Goal: Task Accomplishment & Management: Manage account settings

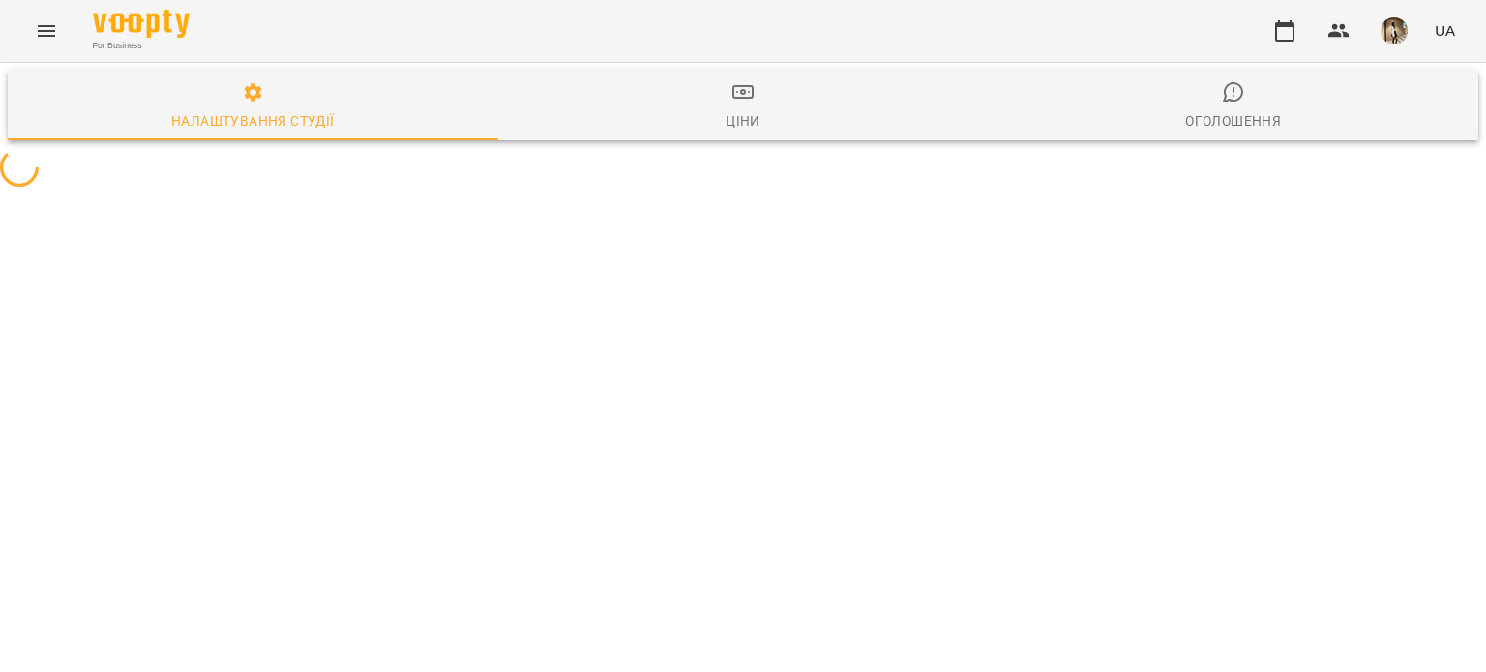
select select "**"
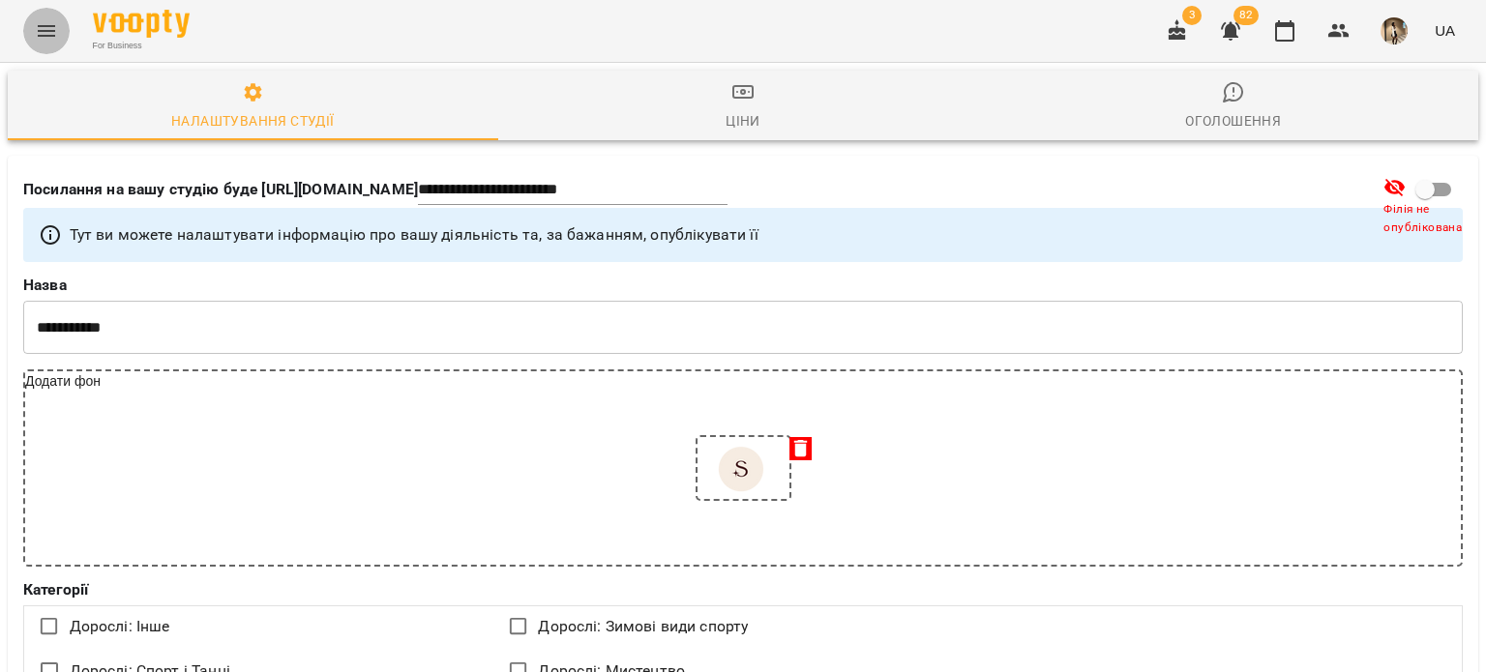
click at [49, 17] on button "Menu" at bounding box center [46, 31] width 46 height 46
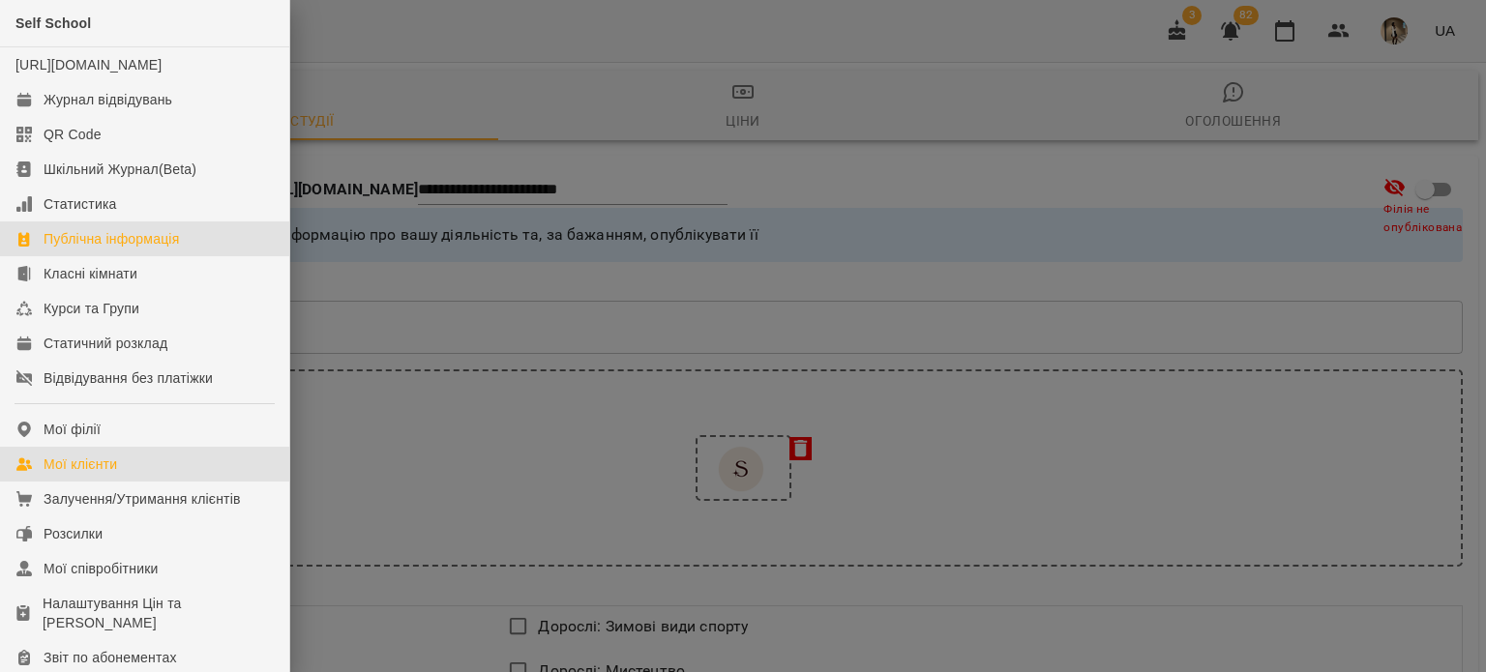
click at [94, 474] on div "Мої клієнти" at bounding box center [81, 464] width 74 height 19
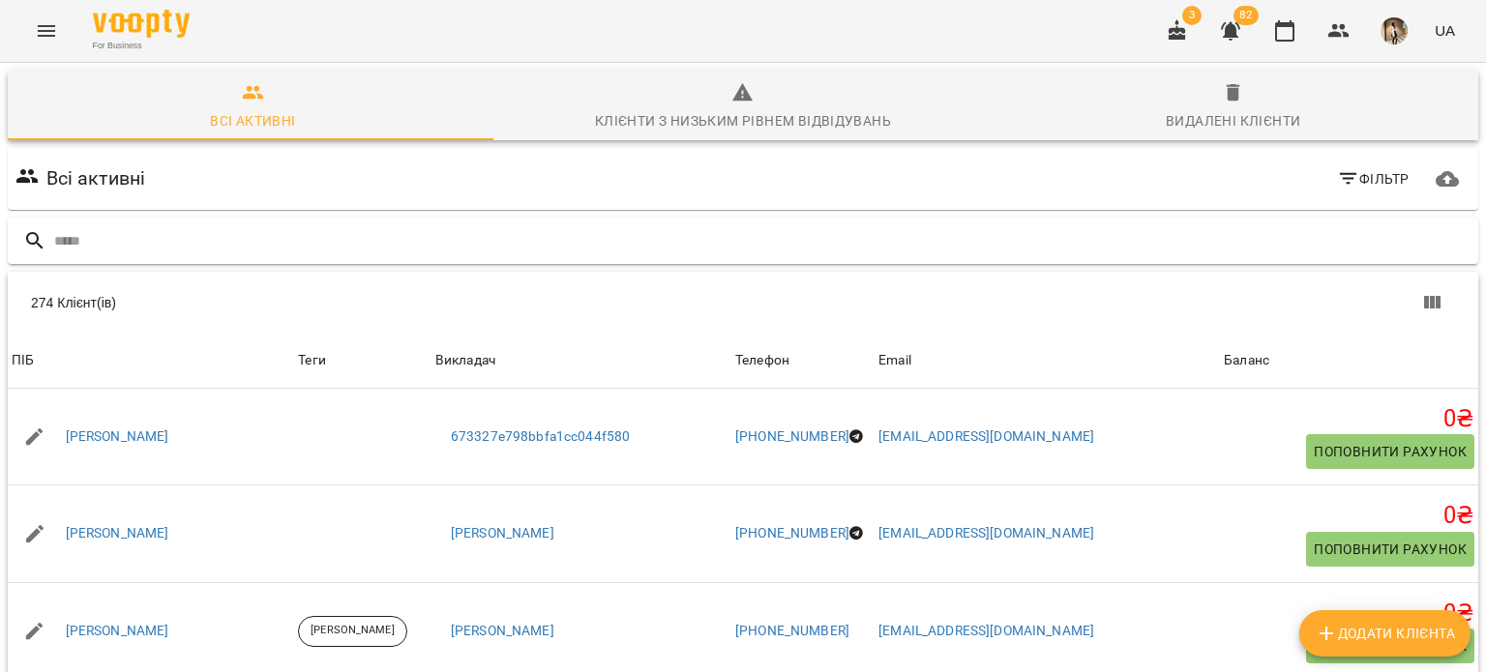
click at [414, 243] on input "text" at bounding box center [762, 241] width 1416 height 32
type input "*"
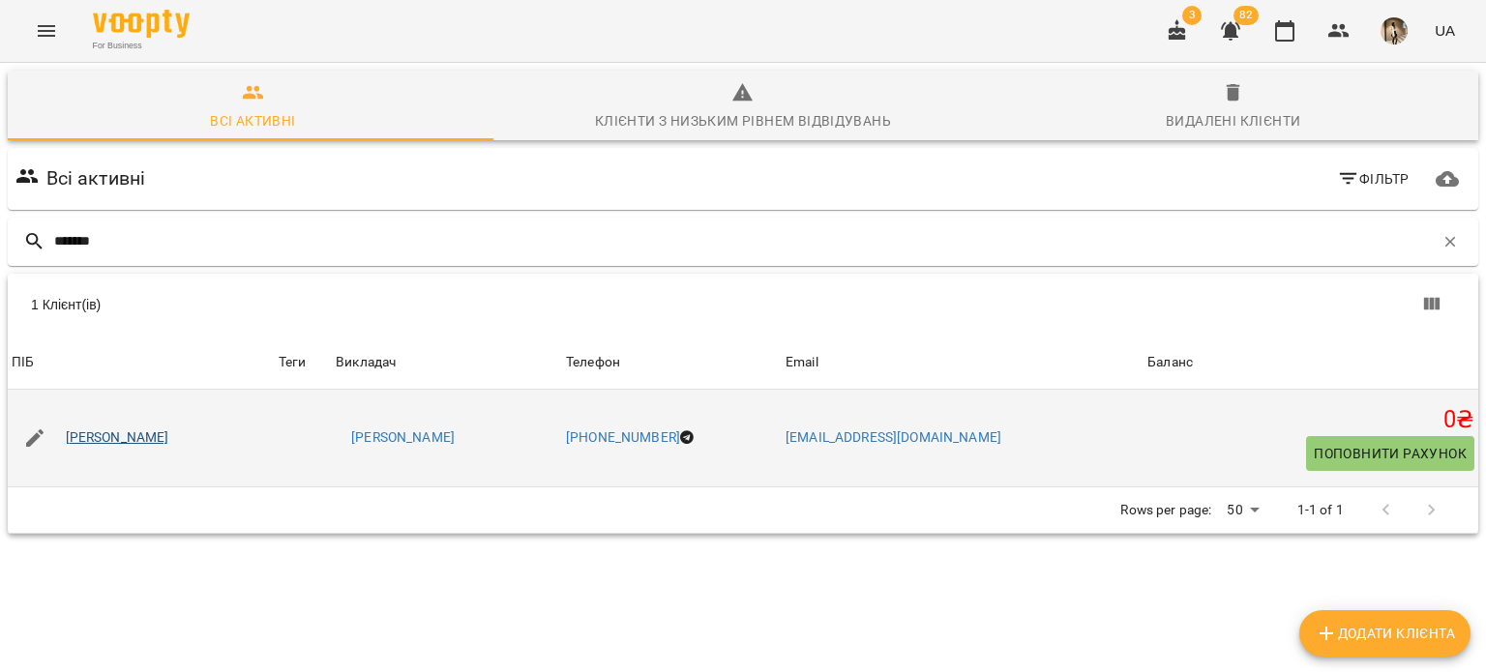
type input "*******"
click at [167, 438] on link "[PERSON_NAME]" at bounding box center [118, 438] width 104 height 19
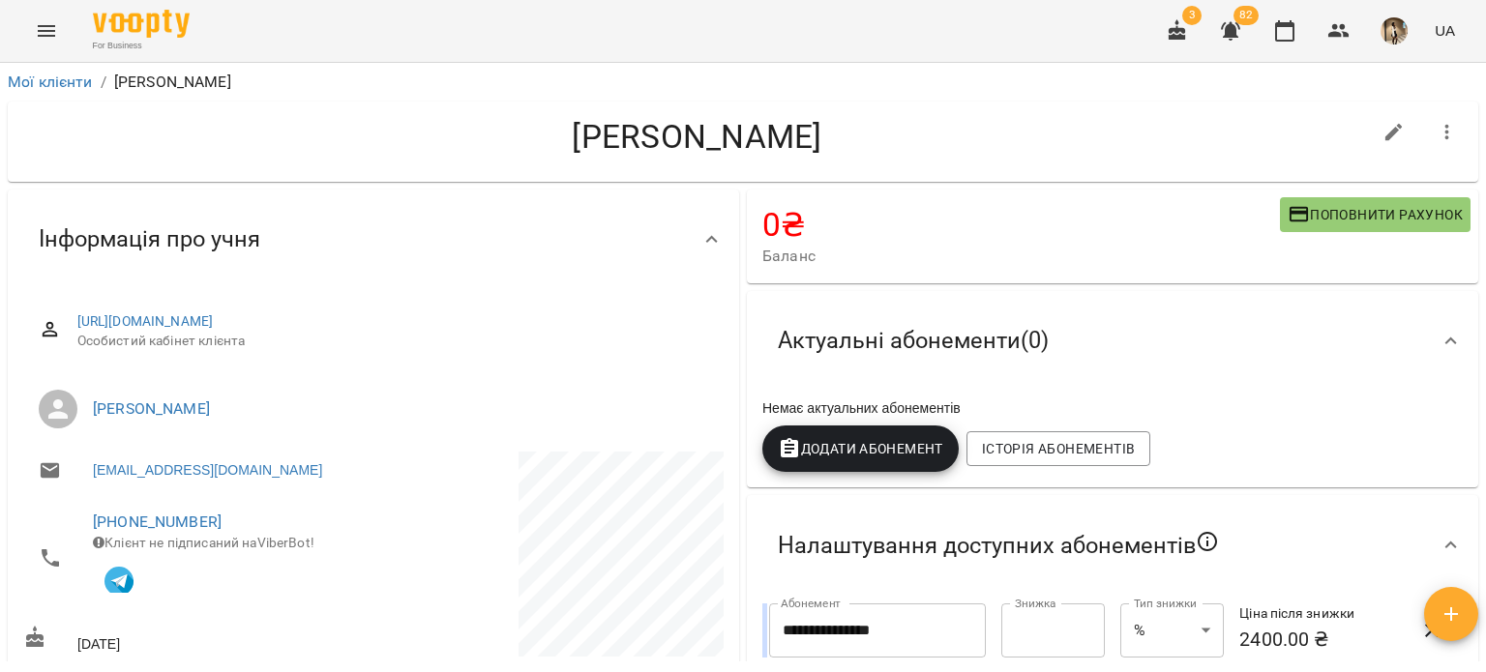
drag, startPoint x: 480, startPoint y: 140, endPoint x: 879, endPoint y: 148, distance: 399.7
click at [879, 148] on h4 "[PERSON_NAME]" at bounding box center [697, 137] width 1348 height 40
copy h4 "[PERSON_NAME]"
click at [332, 441] on ul "[PERSON_NAME]" at bounding box center [373, 409] width 701 height 70
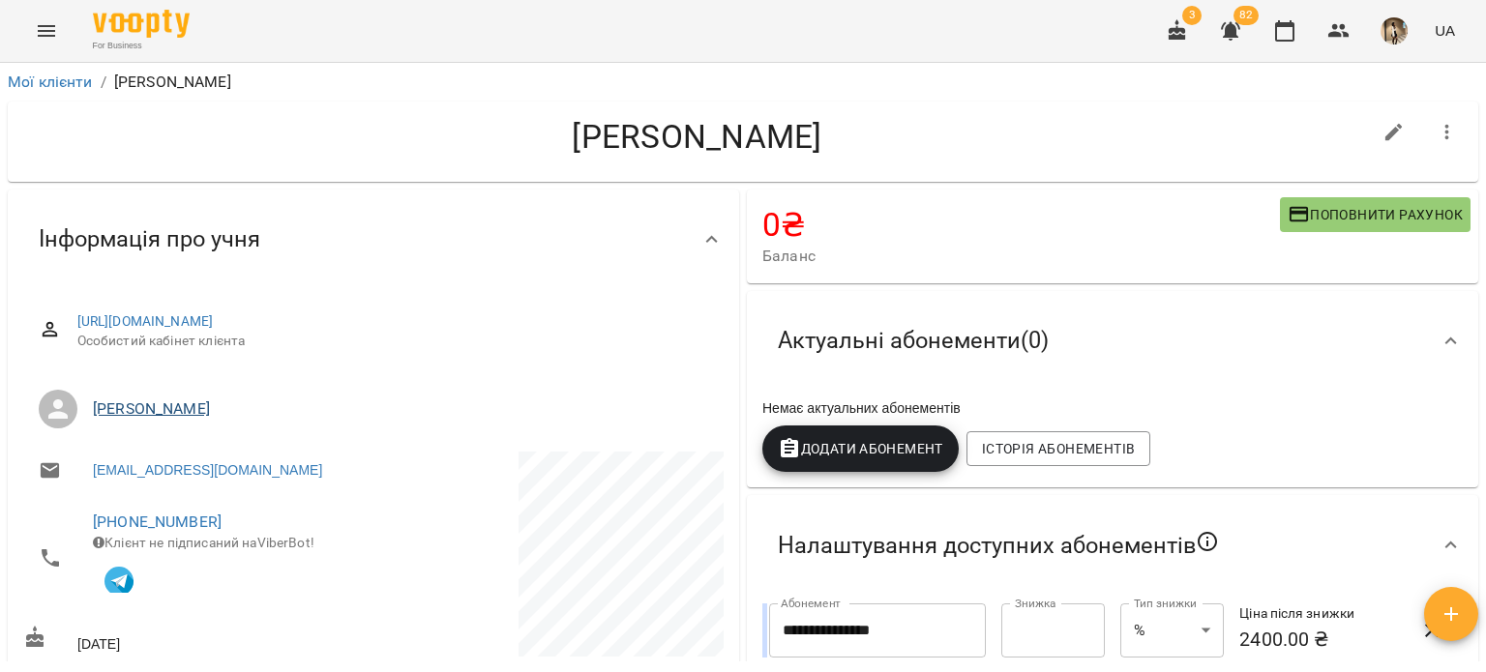
drag, startPoint x: 333, startPoint y: 427, endPoint x: 95, endPoint y: 402, distance: 239.3
click at [95, 402] on li "[PERSON_NAME]" at bounding box center [373, 409] width 701 height 54
copy link "[PERSON_NAME]"
click at [1424, 142] on button "button" at bounding box center [1447, 132] width 46 height 46
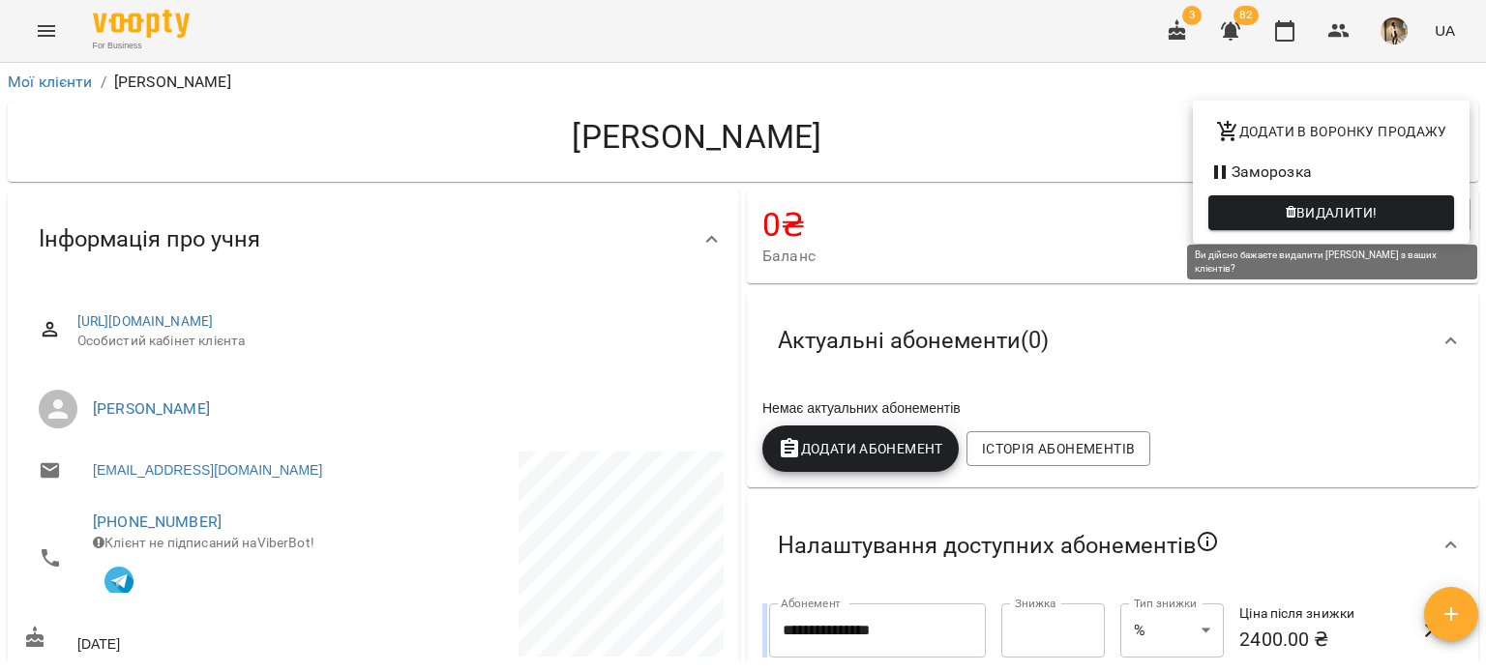
click at [1362, 218] on span "Видалити!" at bounding box center [1337, 212] width 81 height 23
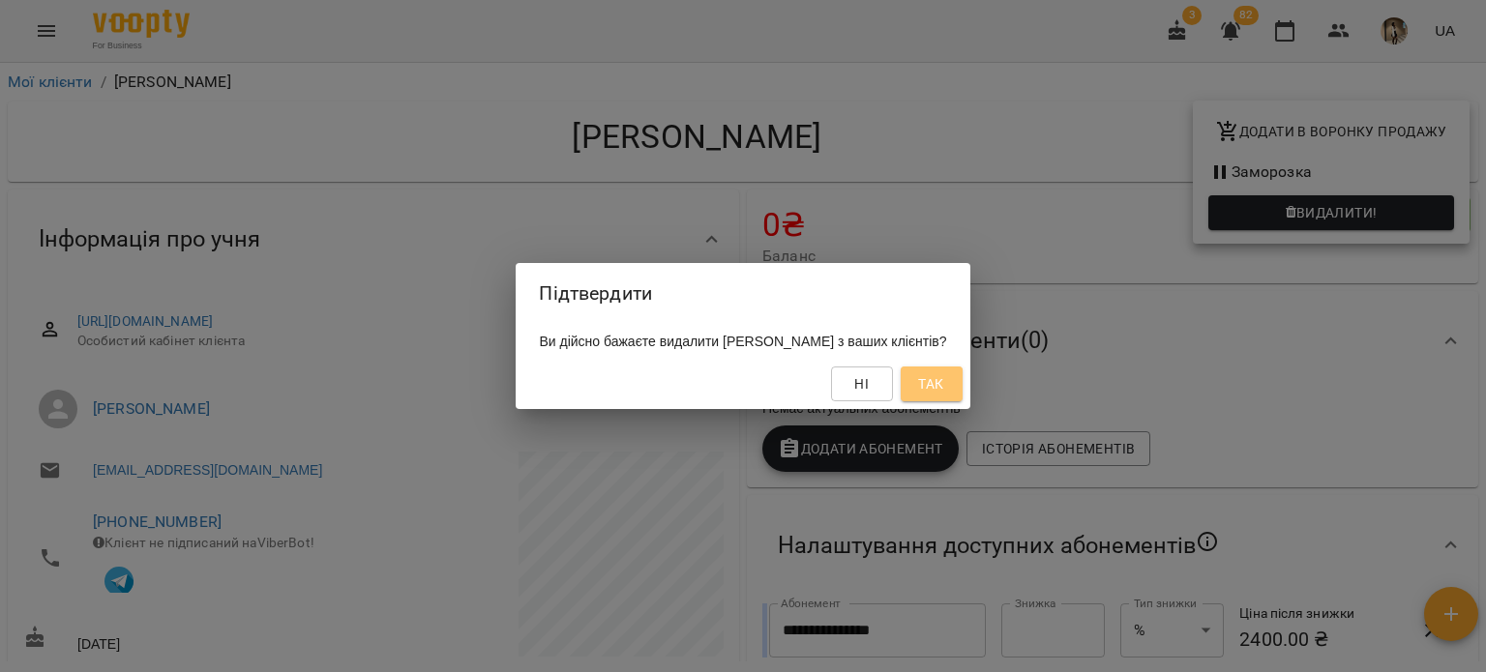
click at [943, 383] on span "Так" at bounding box center [930, 384] width 25 height 23
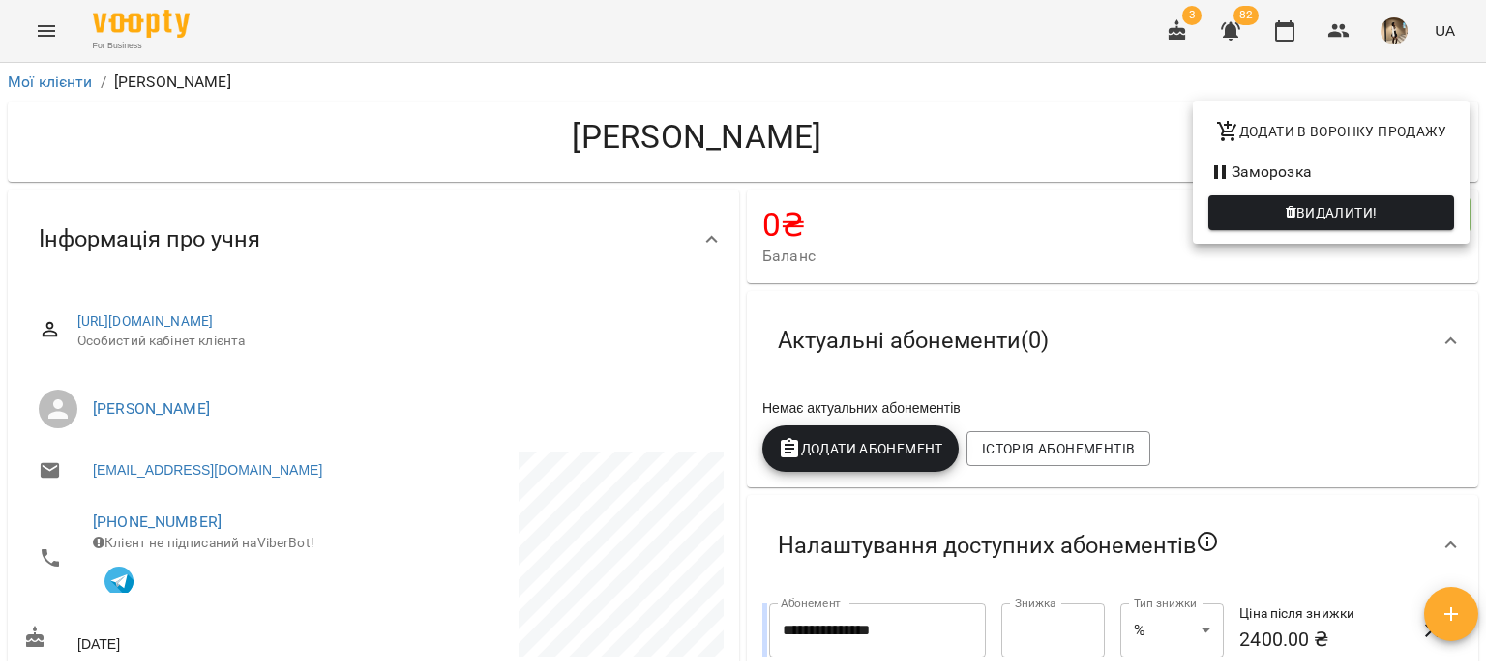
click at [1042, 134] on div at bounding box center [743, 336] width 1486 height 672
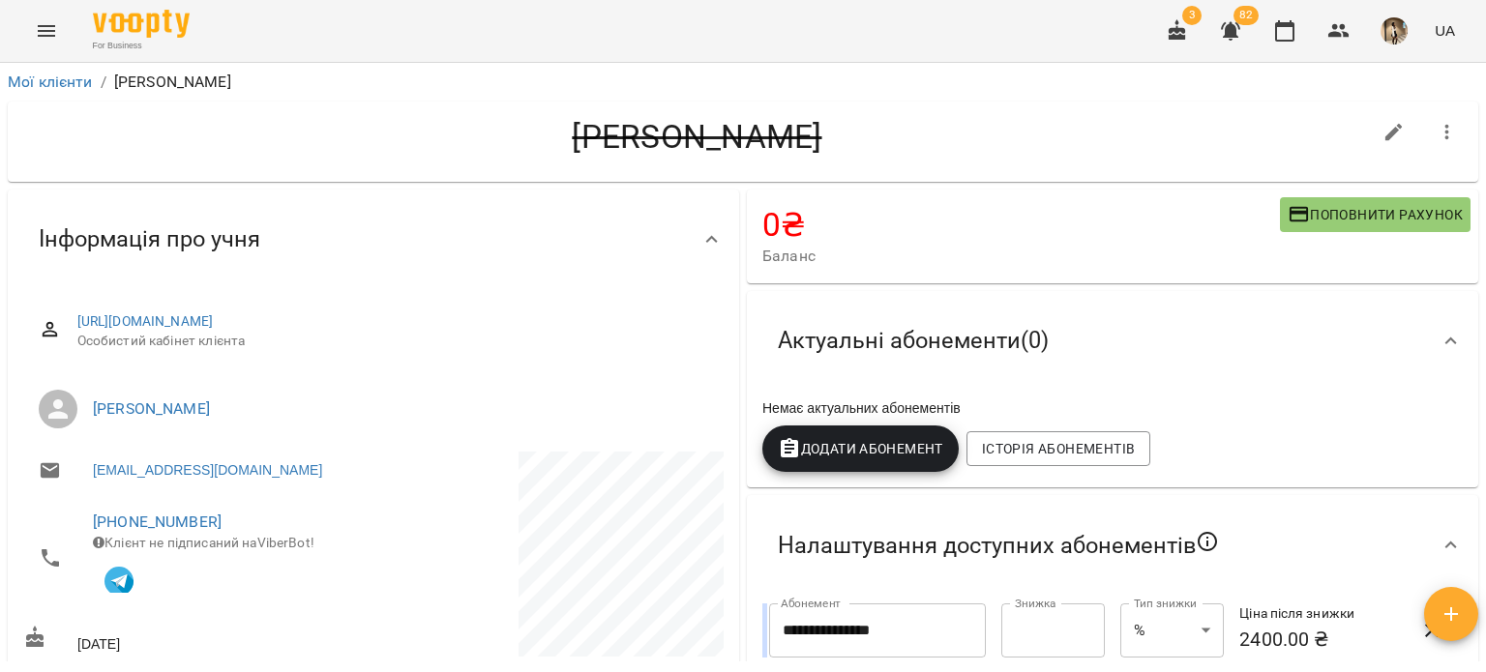
click at [62, 65] on div "**********" at bounding box center [743, 399] width 1486 height 672
click at [71, 76] on link "Мої клієнти" at bounding box center [50, 82] width 85 height 18
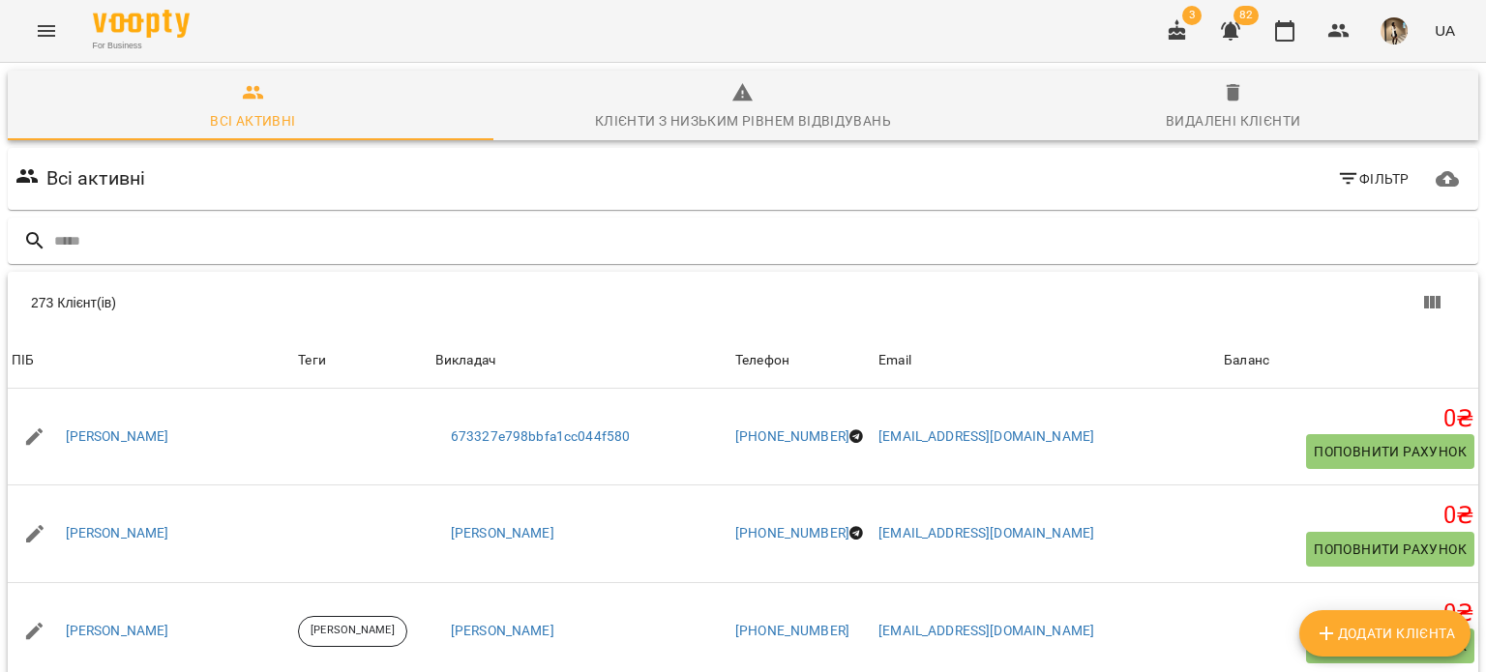
click at [1402, 146] on div "Всі активні Фільтр" at bounding box center [743, 179] width 1478 height 70
click at [1342, 183] on icon "button" at bounding box center [1348, 178] width 23 height 23
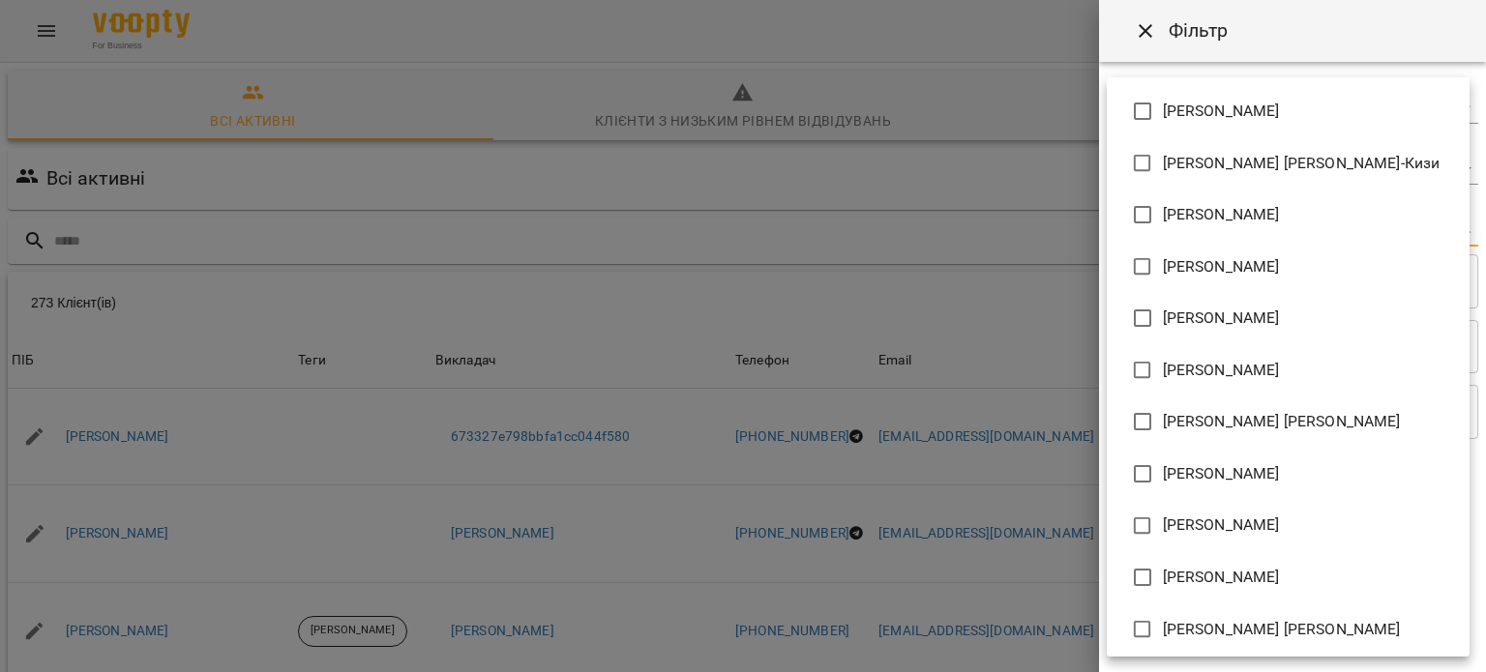
click at [1274, 217] on body "For Business 3 82 UA Всі активні Клієнти з низьким рівнем відвідувань Видалені …" at bounding box center [743, 503] width 1486 height 1007
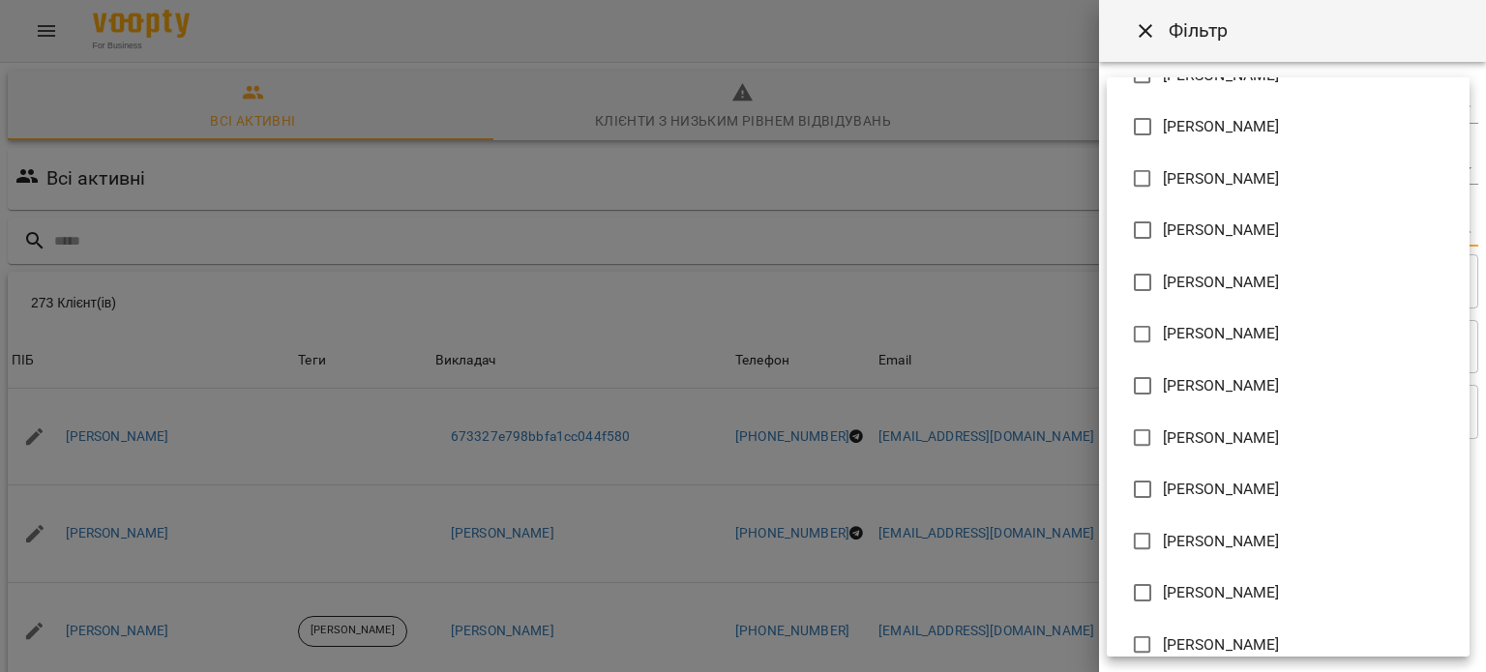
scroll to position [1249, 0]
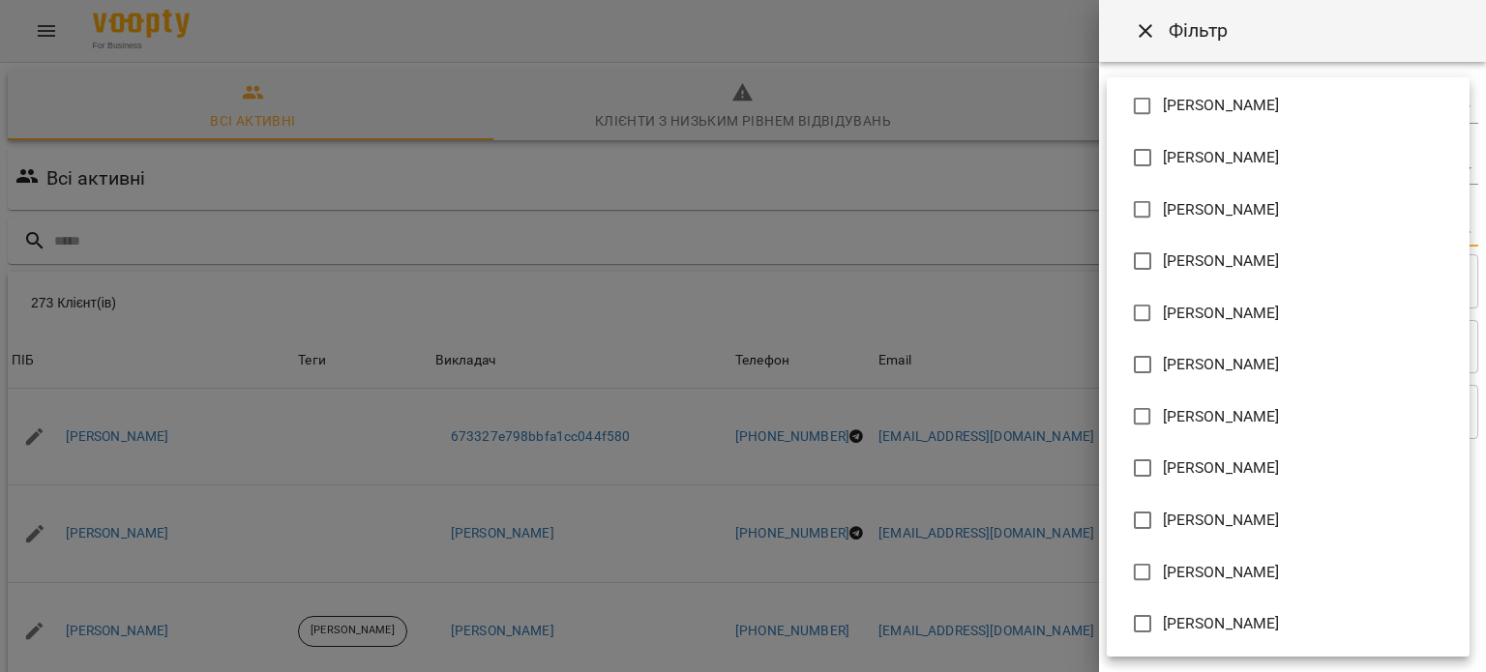
click at [1280, 622] on span "[PERSON_NAME]" at bounding box center [1221, 623] width 117 height 23
type input "**********"
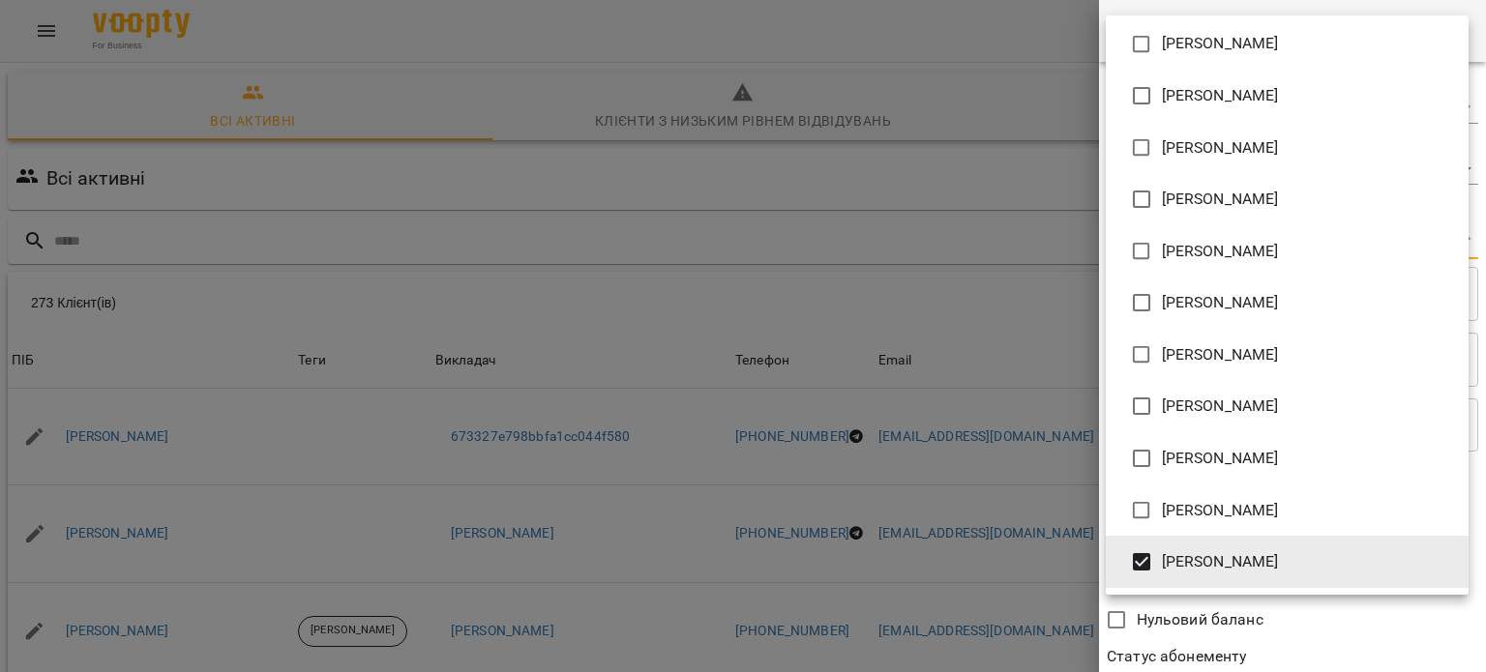
click at [1288, 652] on div at bounding box center [743, 336] width 1486 height 672
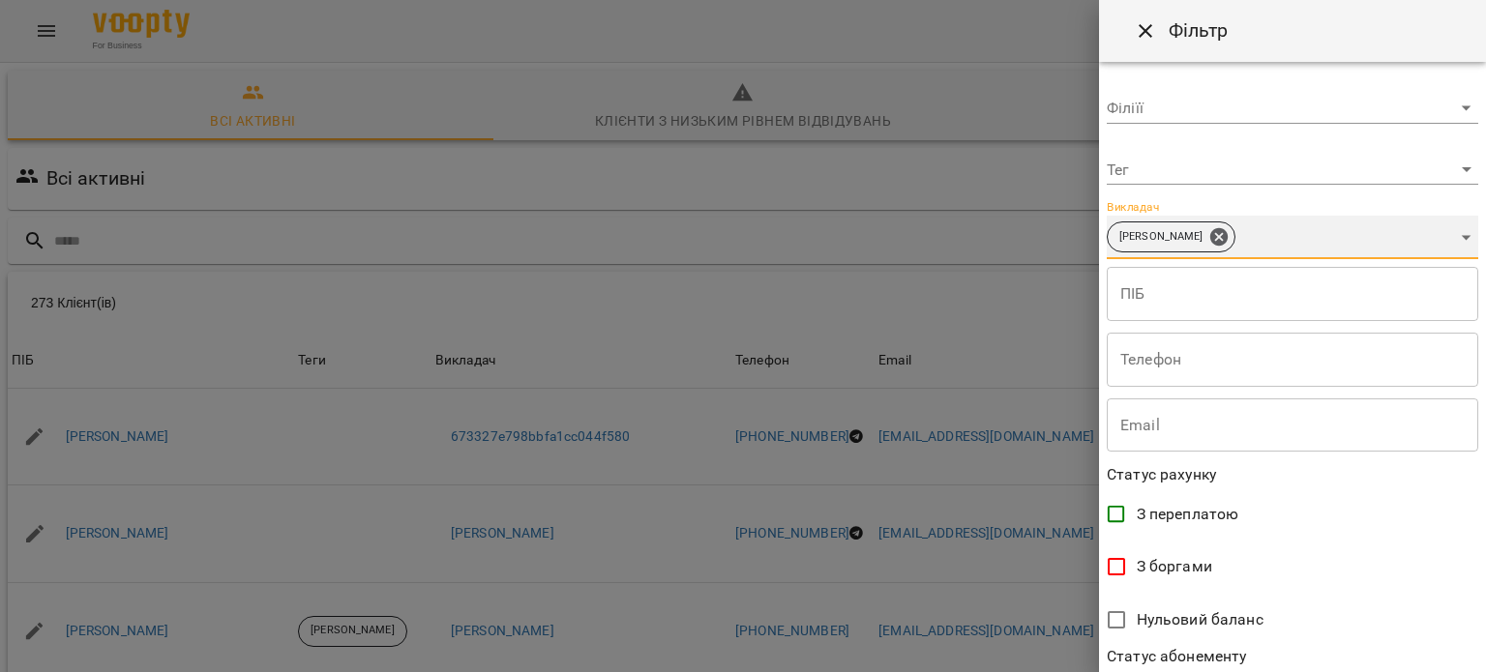
scroll to position [418, 0]
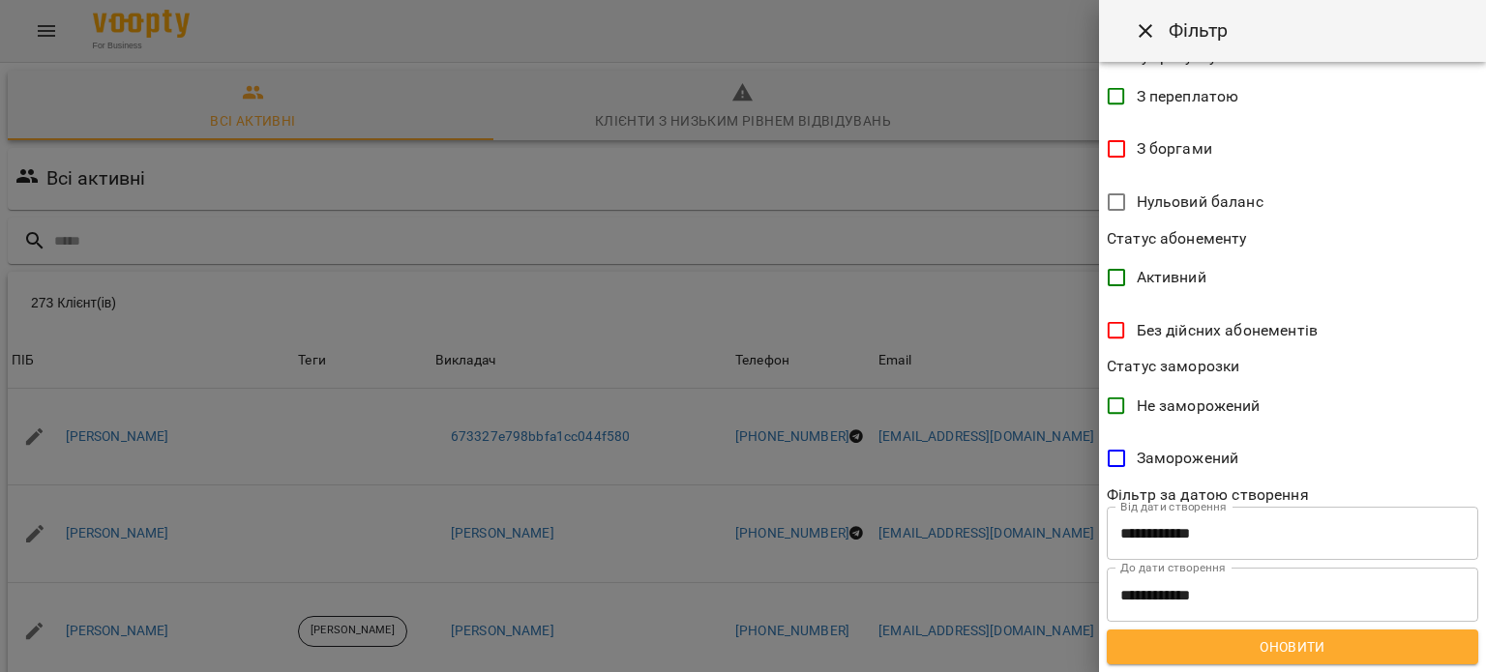
click at [1277, 648] on span "Оновити" at bounding box center [1292, 647] width 341 height 23
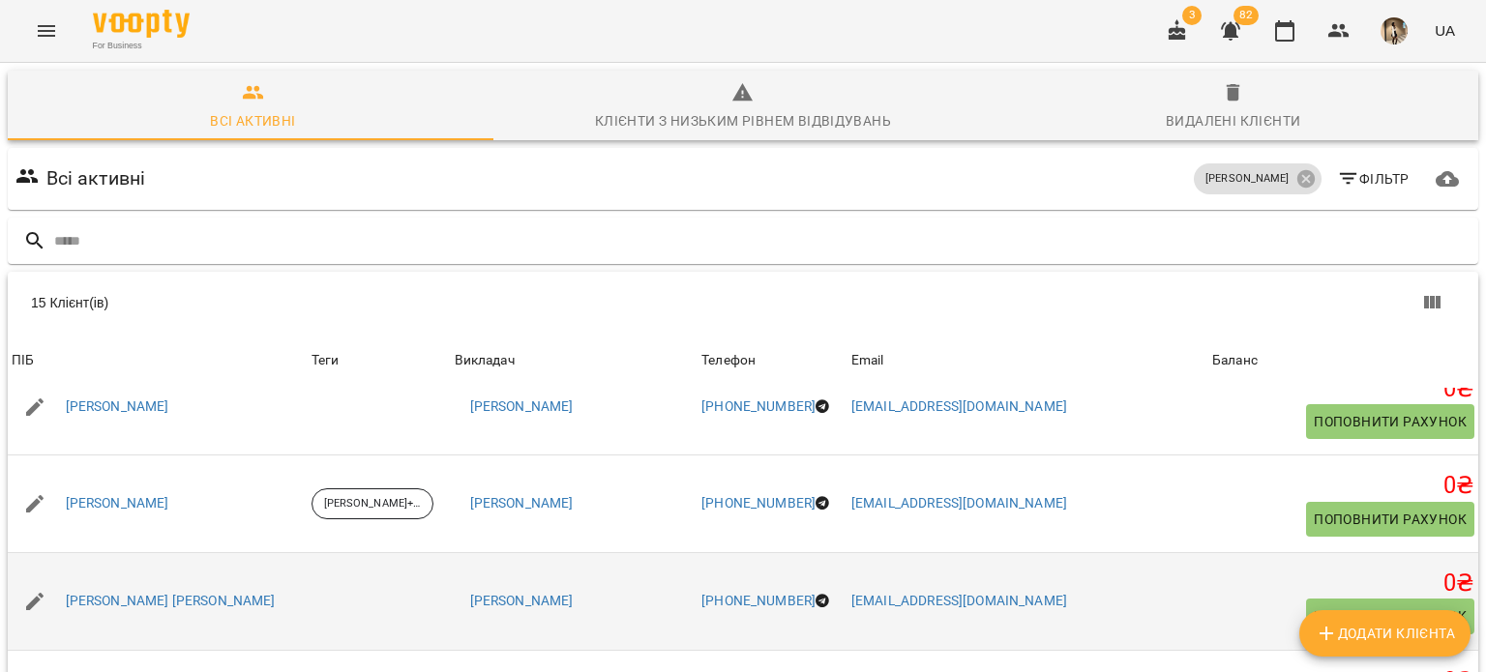
scroll to position [677, 0]
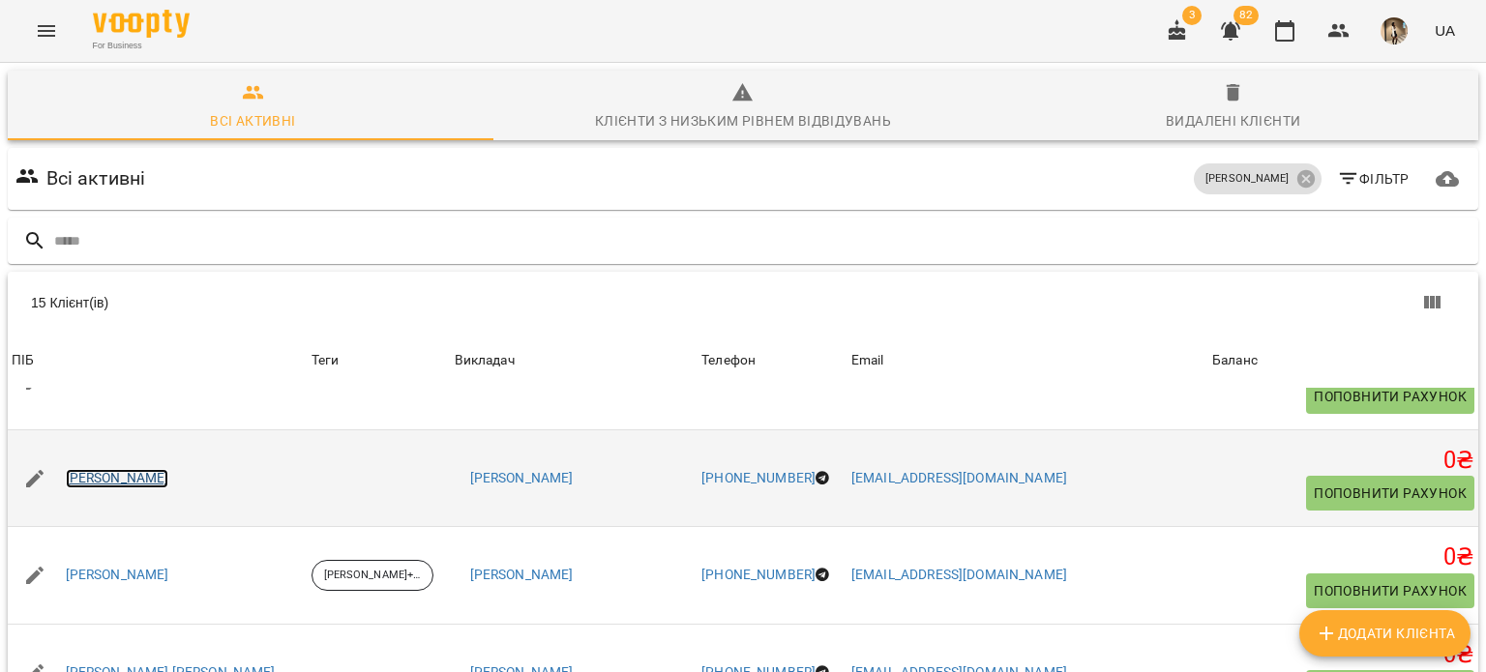
click at [169, 469] on link "[PERSON_NAME]" at bounding box center [118, 478] width 104 height 19
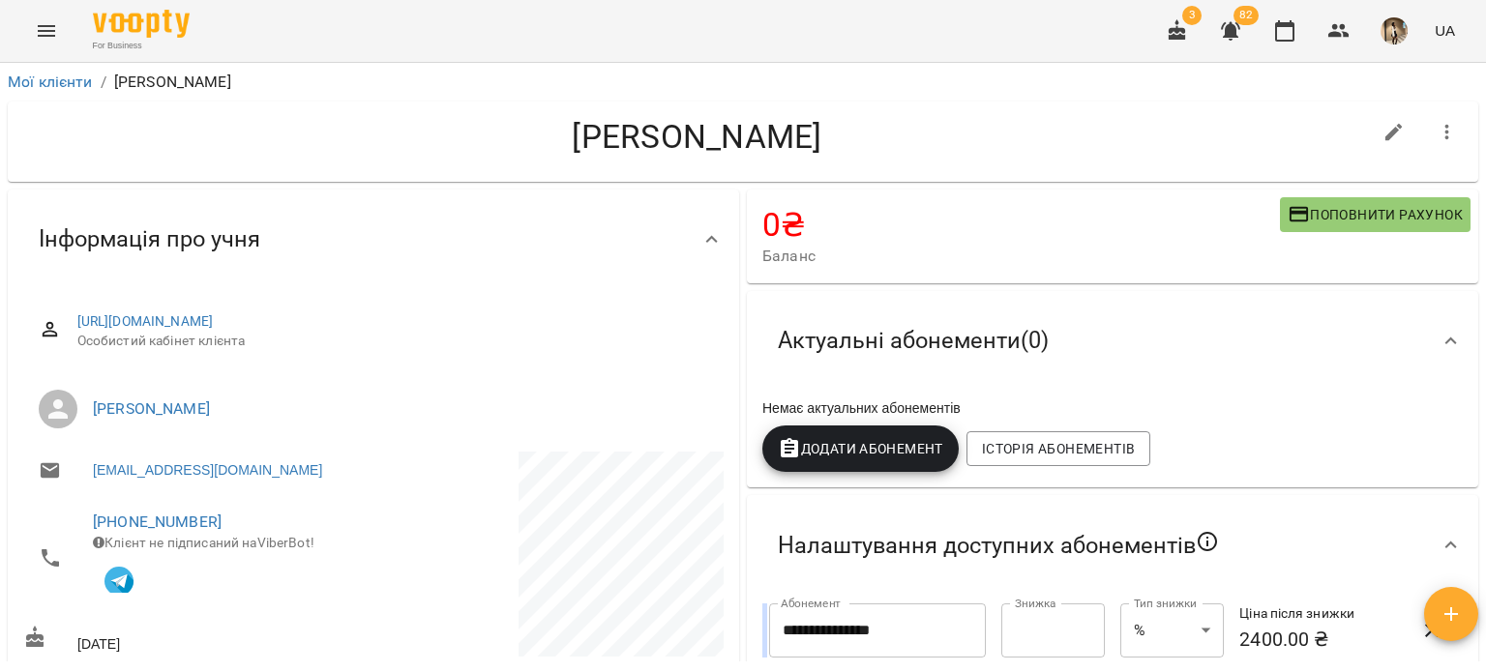
drag, startPoint x: 410, startPoint y: 141, endPoint x: 693, endPoint y: 142, distance: 282.5
click at [693, 142] on h4 "[PERSON_NAME]" at bounding box center [697, 137] width 1348 height 40
click at [972, 216] on h4 "0 ₴" at bounding box center [1021, 225] width 518 height 40
click at [1424, 128] on button "button" at bounding box center [1447, 132] width 46 height 46
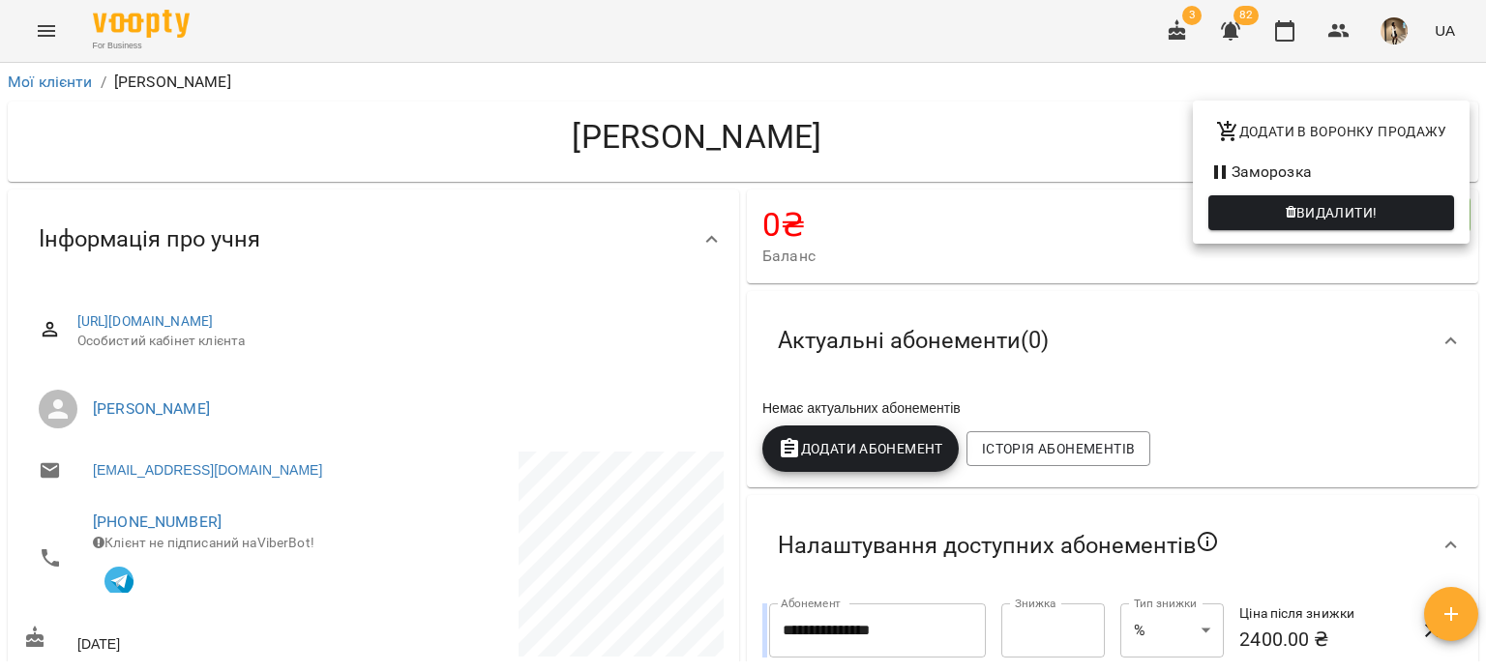
click at [1258, 214] on span "Видалити!" at bounding box center [1331, 212] width 215 height 23
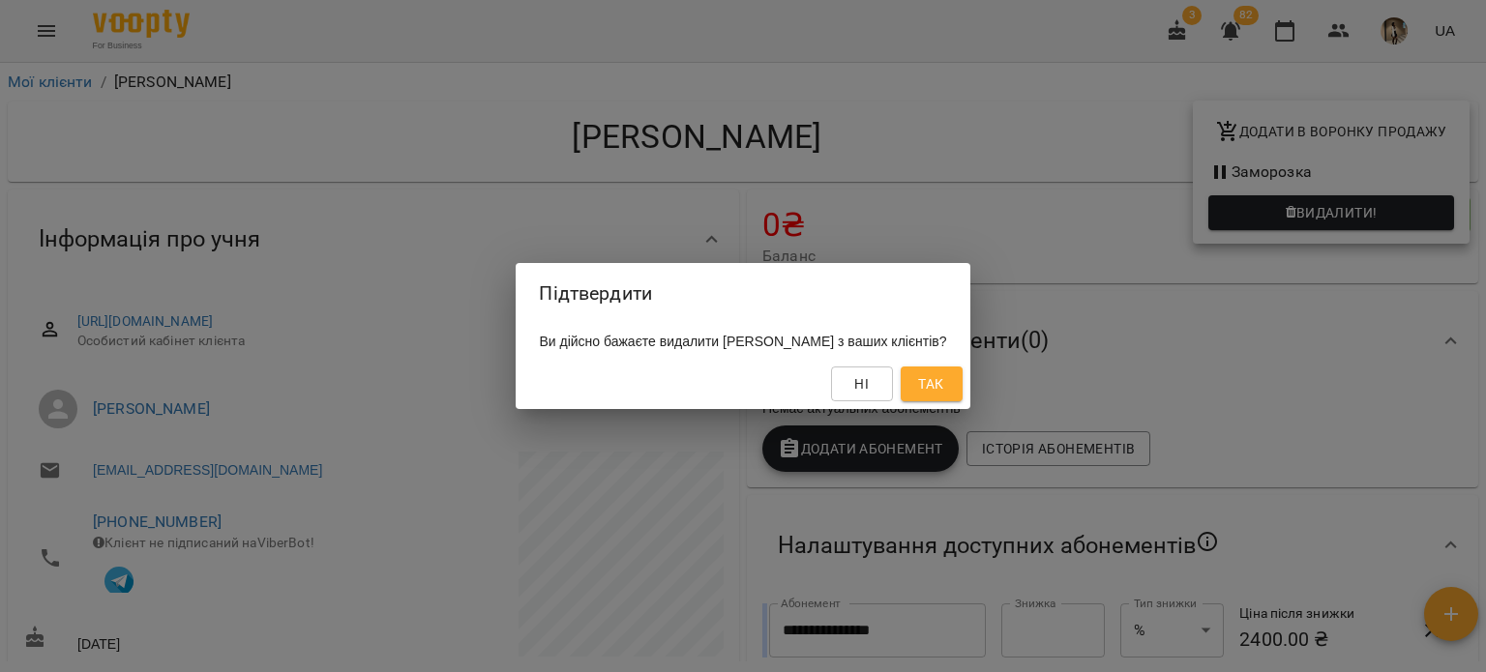
click at [969, 398] on div "Ні Так" at bounding box center [743, 384] width 454 height 50
click at [943, 390] on span "Так" at bounding box center [930, 384] width 25 height 23
